Goal: Task Accomplishment & Management: Use online tool/utility

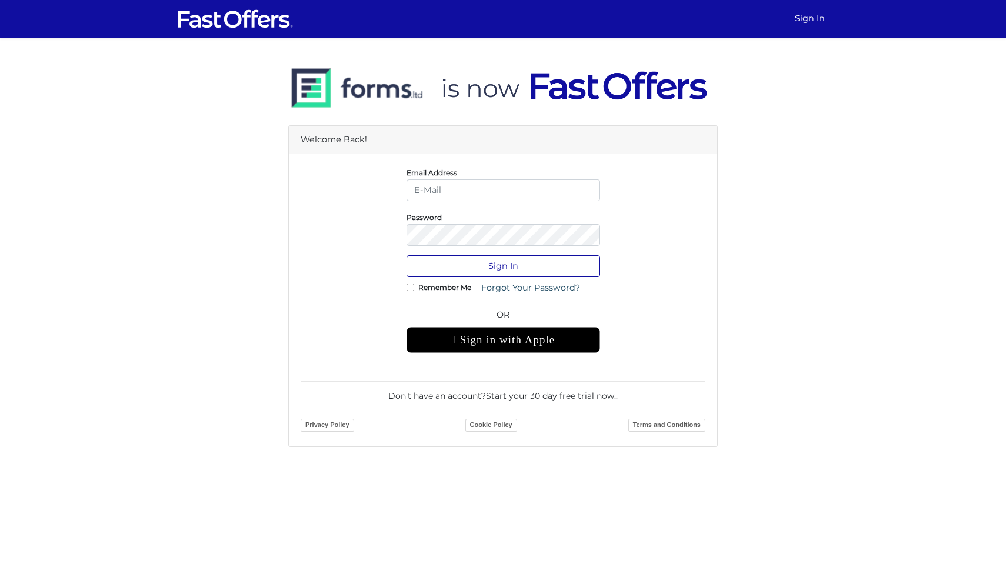
type input "[PERSON_NAME][EMAIL_ADDRESS][DOMAIN_NAME]"
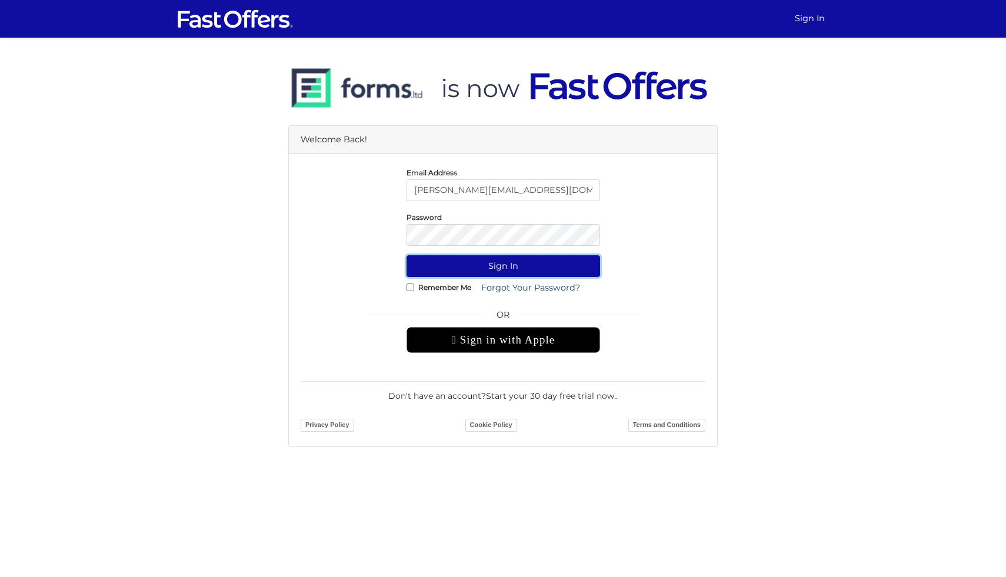
click at [488, 263] on button "Sign In" at bounding box center [502, 266] width 193 height 22
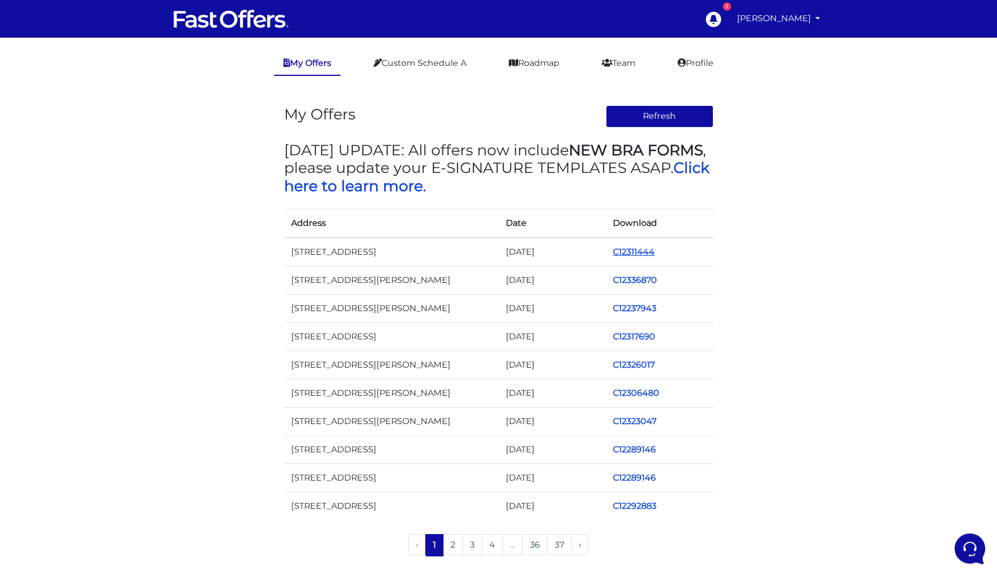
click at [627, 250] on link "C12311444" at bounding box center [634, 251] width 42 height 11
